Goal: Task Accomplishment & Management: Complete application form

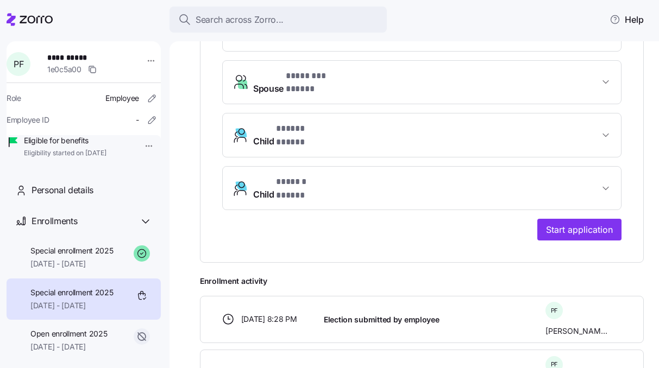
scroll to position [988, 0]
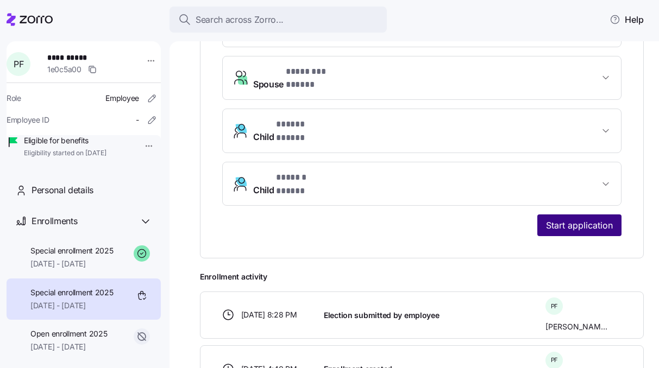
click at [565, 219] on span "Start application" at bounding box center [579, 225] width 67 height 13
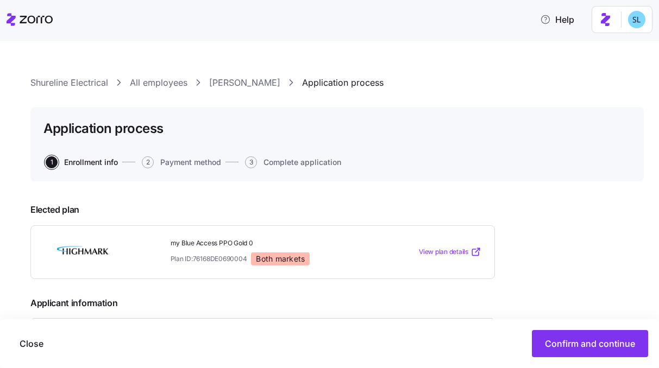
click at [242, 79] on link "Paul Fahey" at bounding box center [244, 83] width 71 height 14
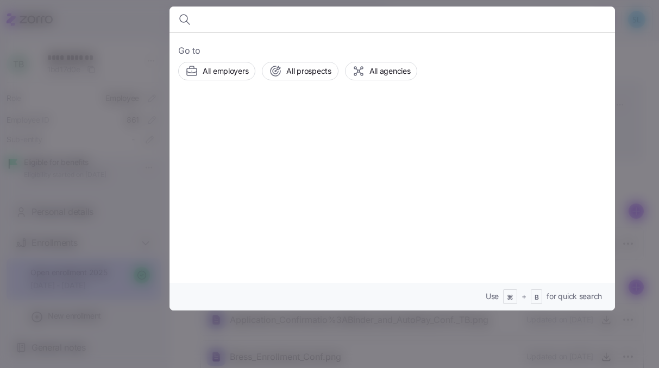
scroll to position [49, 0]
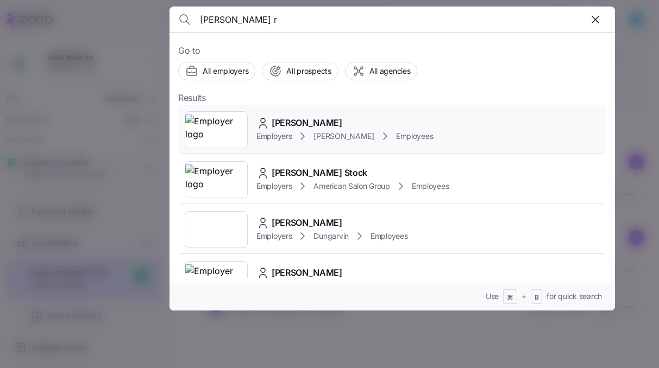
type input "[PERSON_NAME] r"
click at [327, 118] on span "[PERSON_NAME]" at bounding box center [307, 123] width 71 height 14
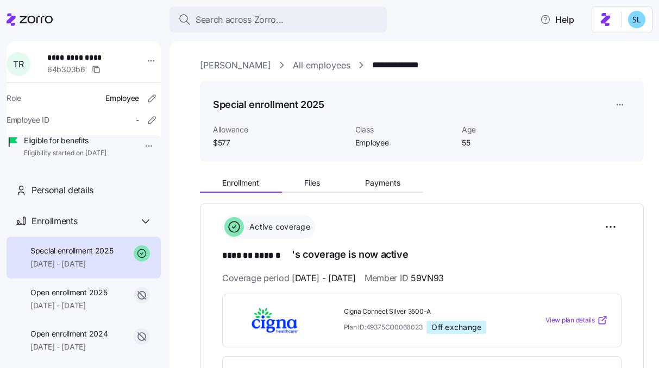
click at [377, 174] on div "Enrollment Files Payments" at bounding box center [422, 181] width 444 height 23
click at [379, 179] on span "Payments" at bounding box center [382, 183] width 35 height 8
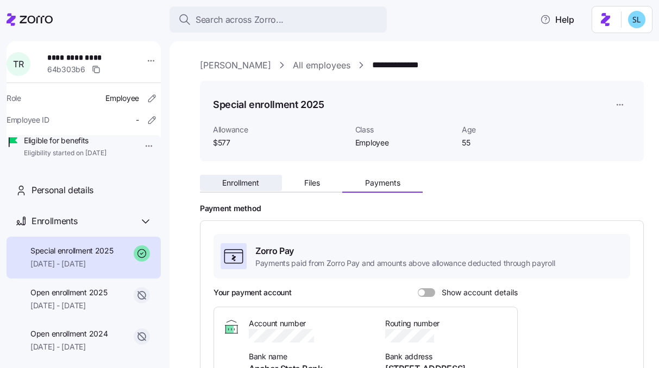
click at [256, 180] on span "Enrollment" at bounding box center [240, 183] width 37 height 8
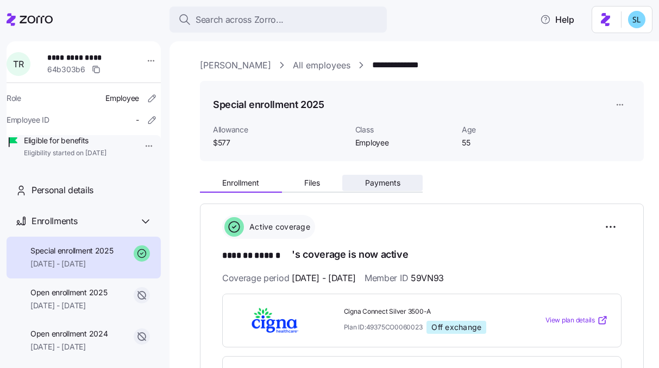
click at [404, 180] on button "Payments" at bounding box center [382, 183] width 80 height 16
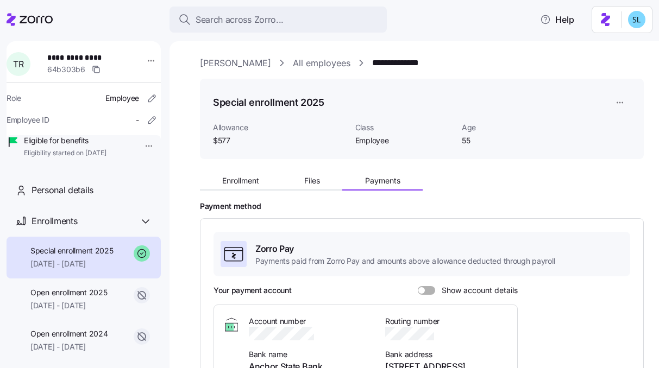
click at [423, 289] on span at bounding box center [421, 290] width 7 height 7
click at [418, 286] on input "Show account details" at bounding box center [418, 286] width 0 height 0
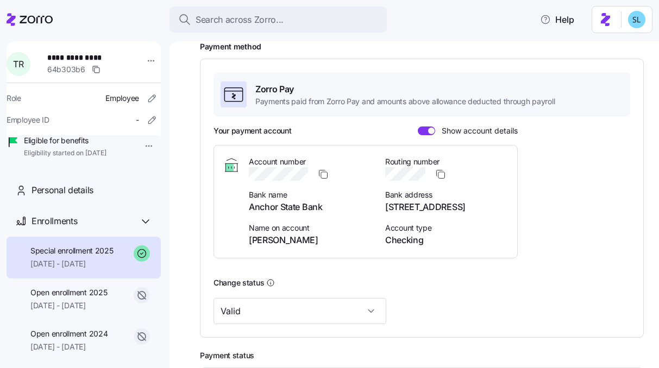
scroll to position [201, 0]
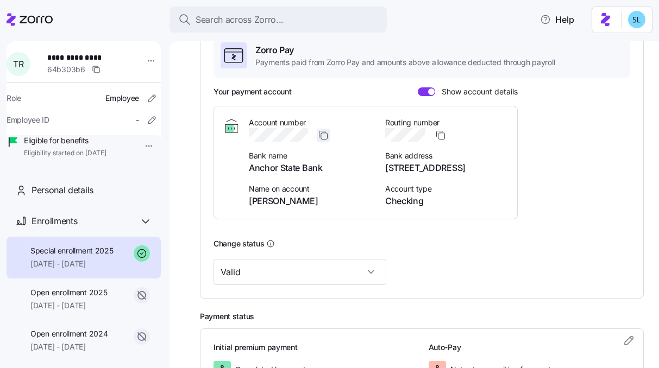
click at [320, 132] on icon "button" at bounding box center [323, 135] width 11 height 11
click at [443, 128] on span "Routing number" at bounding box center [446, 122] width 123 height 11
click at [441, 133] on icon "button" at bounding box center [440, 135] width 11 height 11
click at [274, 195] on span "[PERSON_NAME]" at bounding box center [310, 202] width 123 height 14
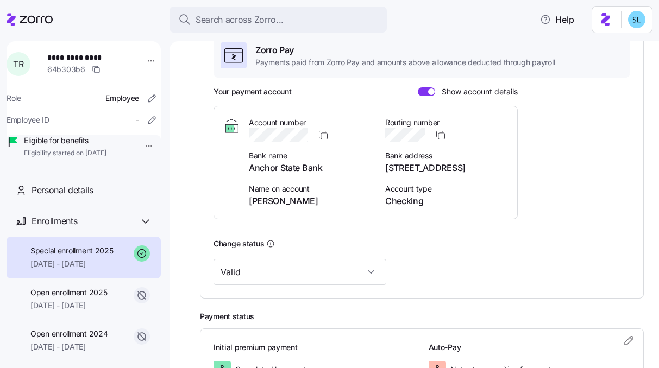
click at [272, 202] on span "[PERSON_NAME]" at bounding box center [310, 202] width 123 height 14
copy span "[PERSON_NAME]"
click at [416, 170] on span "[STREET_ADDRESS]" at bounding box center [446, 168] width 123 height 14
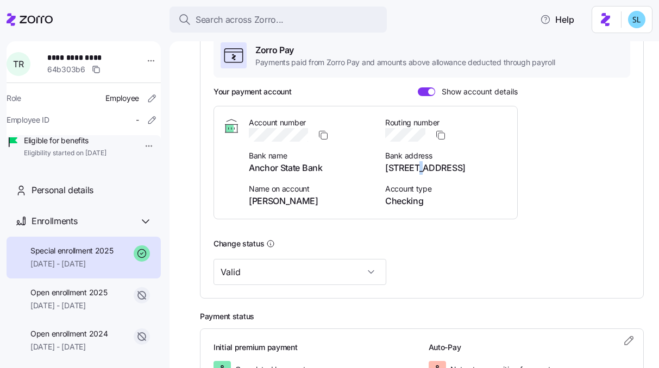
click at [416, 170] on span "[STREET_ADDRESS]" at bounding box center [446, 168] width 123 height 14
copy span "[STREET_ADDRESS]"
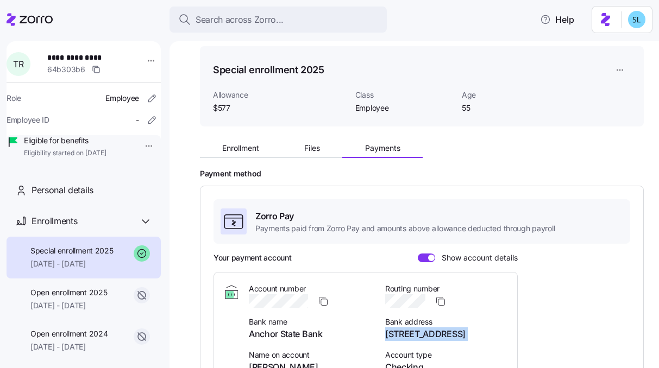
scroll to position [0, 0]
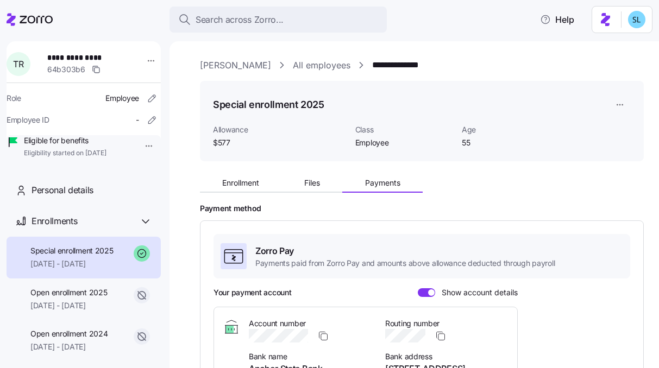
click at [321, 173] on div "Enrollment Files Payments" at bounding box center [422, 181] width 444 height 23
click at [322, 185] on button "Files" at bounding box center [312, 183] width 61 height 16
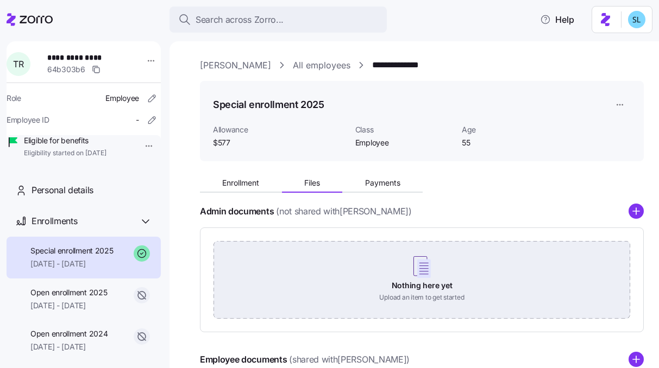
click at [419, 292] on div "Nothing here yet Upload an item to get started" at bounding box center [422, 279] width 417 height 76
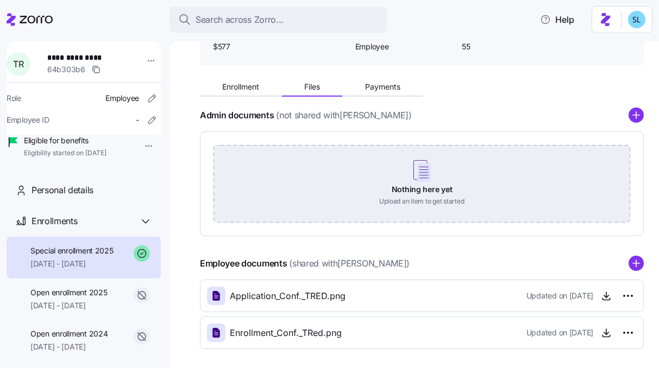
scroll to position [142, 0]
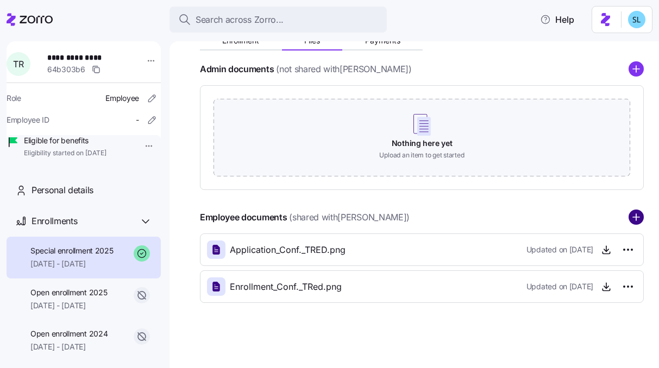
click at [629, 220] on circle "add icon" at bounding box center [636, 218] width 14 height 14
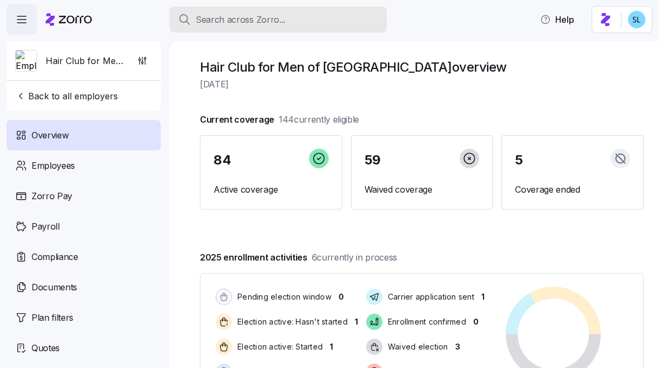
click at [293, 21] on div "Search across Zorro..." at bounding box center [278, 20] width 200 height 14
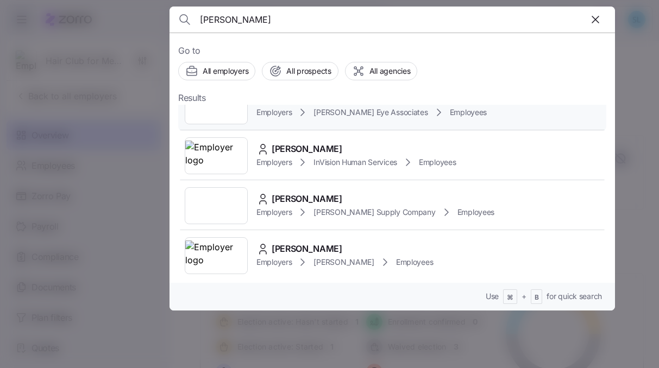
scroll to position [213, 0]
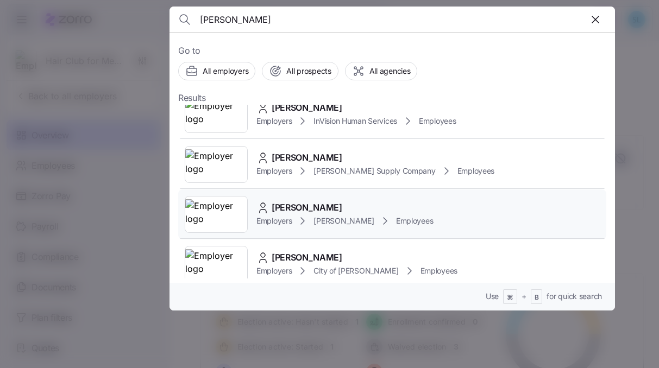
type input "terri"
click at [342, 216] on span "NAI Shames Makovsky" at bounding box center [344, 221] width 60 height 11
